Goal: Information Seeking & Learning: Learn about a topic

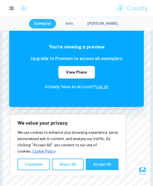
click at [105, 89] on link "Log in!" at bounding box center [101, 86] width 13 height 5
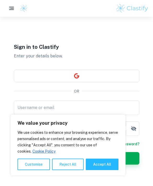
click at [72, 166] on button "Reject All" at bounding box center [68, 164] width 32 height 11
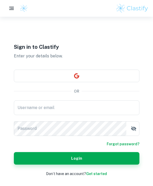
click at [84, 115] on input "Username or email" at bounding box center [76, 107] width 125 height 15
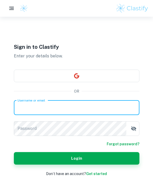
scroll to position [5, 0]
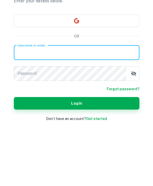
type input "[EMAIL_ADDRESS][DOMAIN_NAME]"
click at [76, 147] on button "Login" at bounding box center [76, 153] width 125 height 13
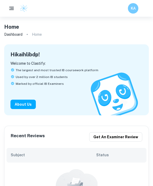
click at [10, 9] on rect "button" at bounding box center [12, 8] width 4 height 1
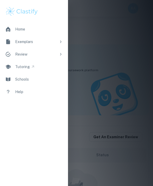
click at [52, 44] on div "Exemplars" at bounding box center [35, 42] width 41 height 6
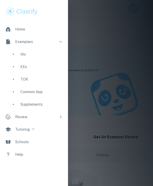
click at [41, 55] on div "IAs" at bounding box center [41, 54] width 42 height 6
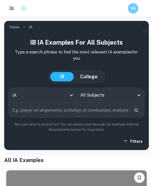
click at [118, 94] on input "All Subjects" at bounding box center [106, 95] width 55 height 10
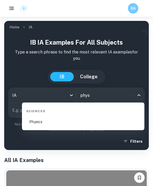
click at [59, 124] on li "Physics" at bounding box center [83, 122] width 118 height 13
type input "Physics"
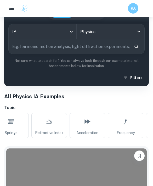
scroll to position [0, 543]
click at [56, 126] on link "Refractive Index" at bounding box center [49, 125] width 35 height 25
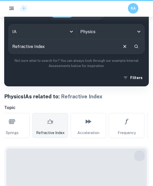
type input "Refractive Index"
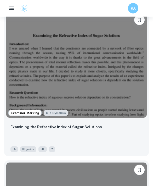
scroll to position [644, 0]
click at [103, 139] on div "Examining the Refractive Index of Sugar Solutions" at bounding box center [76, 133] width 132 height 18
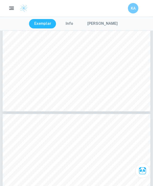
scroll to position [1493, 0]
